Goal: Register for event/course

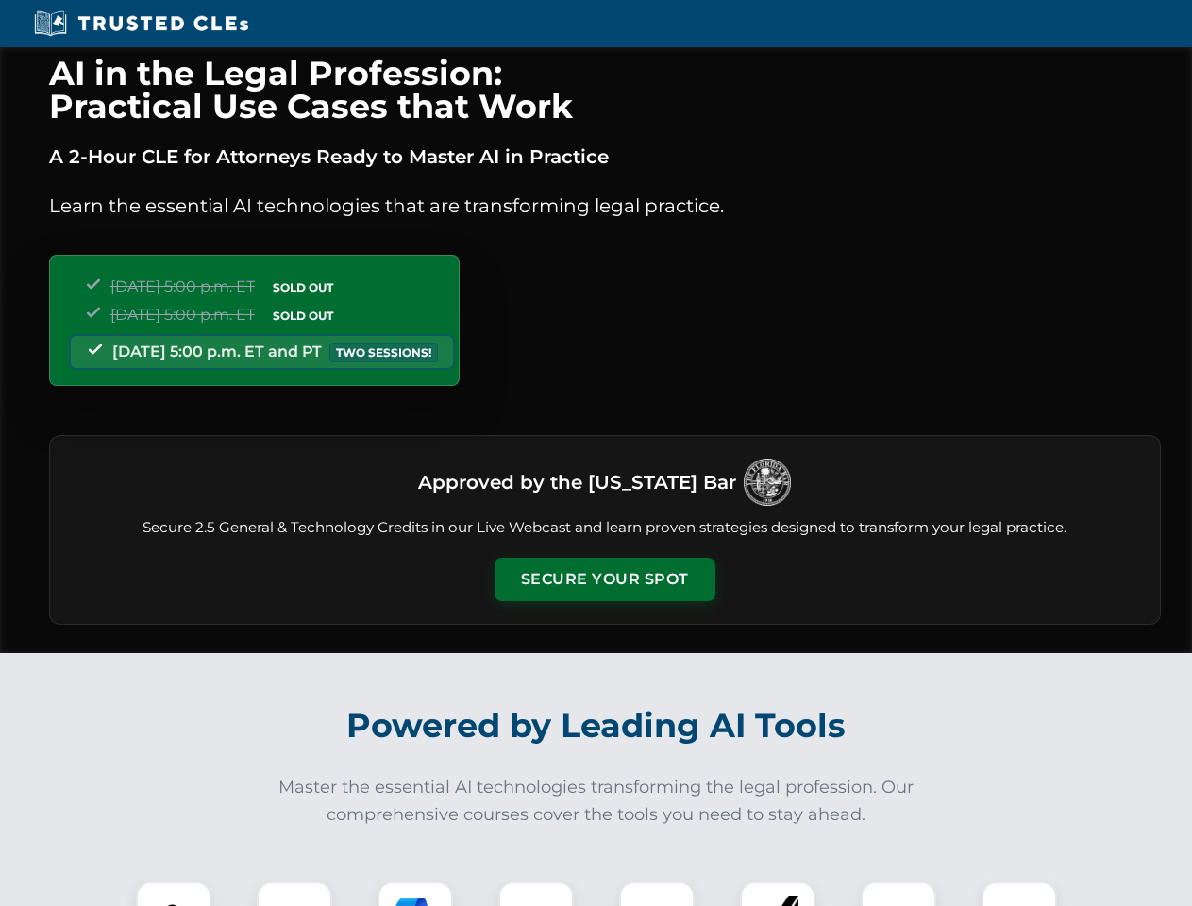
click at [604, 580] on button "Secure Your Spot" at bounding box center [605, 579] width 221 height 43
click at [174, 894] on img at bounding box center [173, 919] width 55 height 55
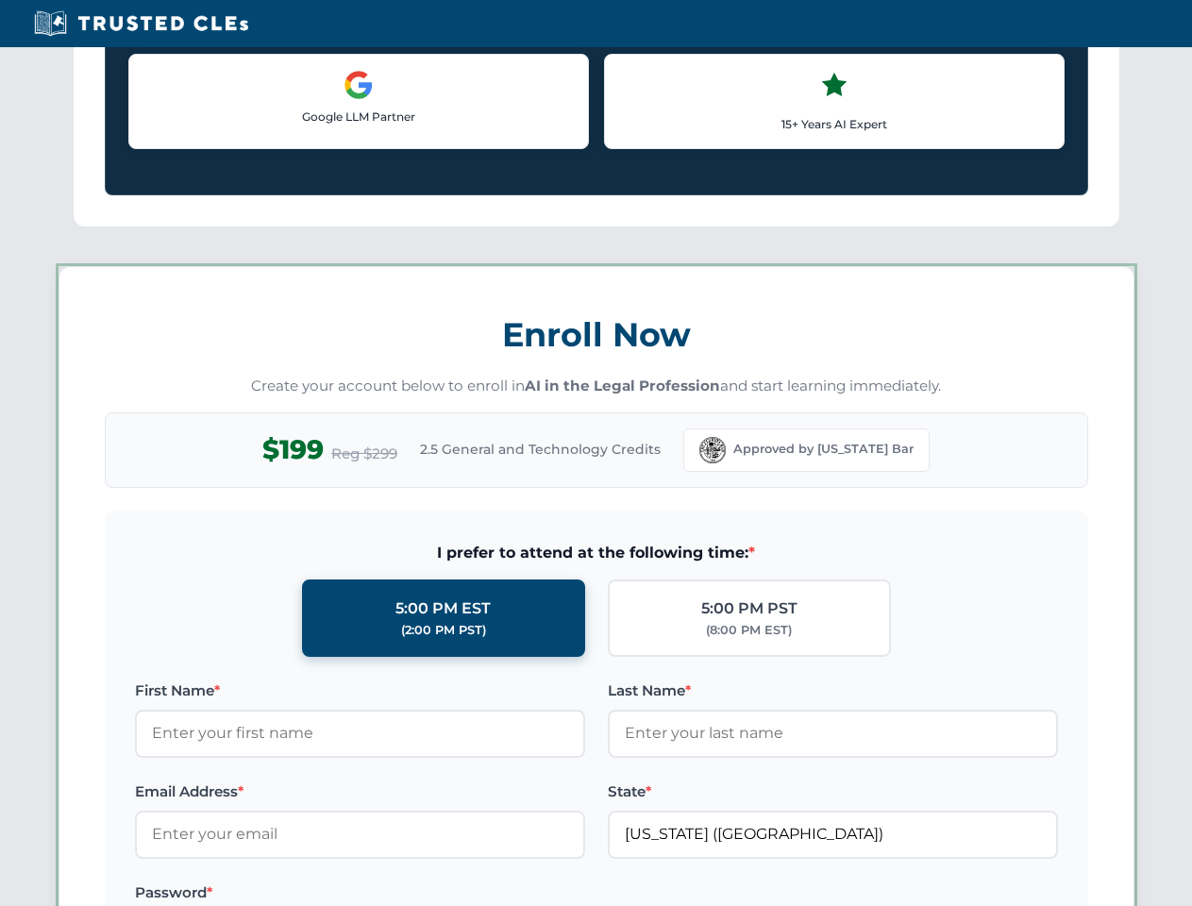
click at [415, 894] on label "Password *" at bounding box center [360, 893] width 450 height 23
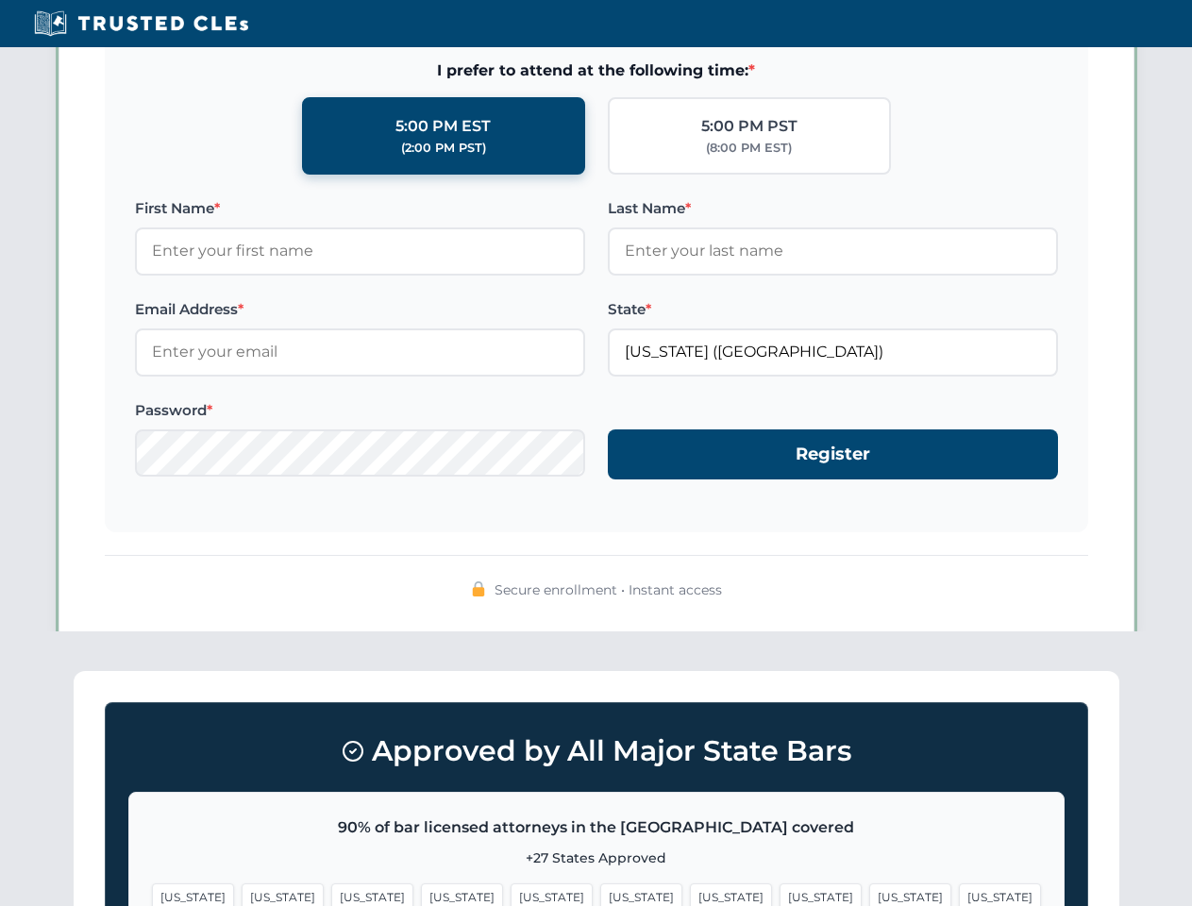
click at [869, 894] on span "[US_STATE]" at bounding box center [910, 897] width 82 height 27
